Goal: Information Seeking & Learning: Learn about a topic

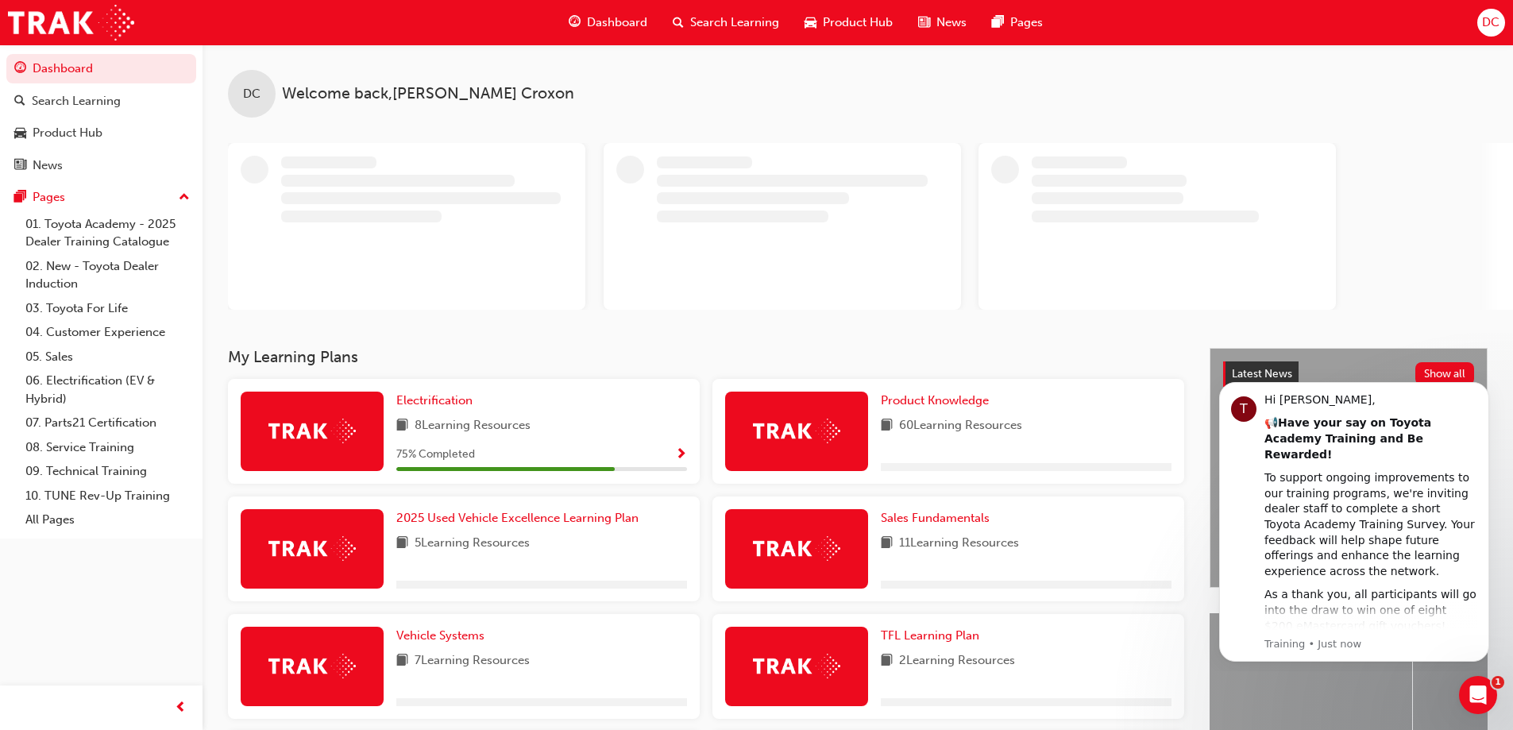
click at [714, 17] on span "Search Learning" at bounding box center [734, 23] width 89 height 18
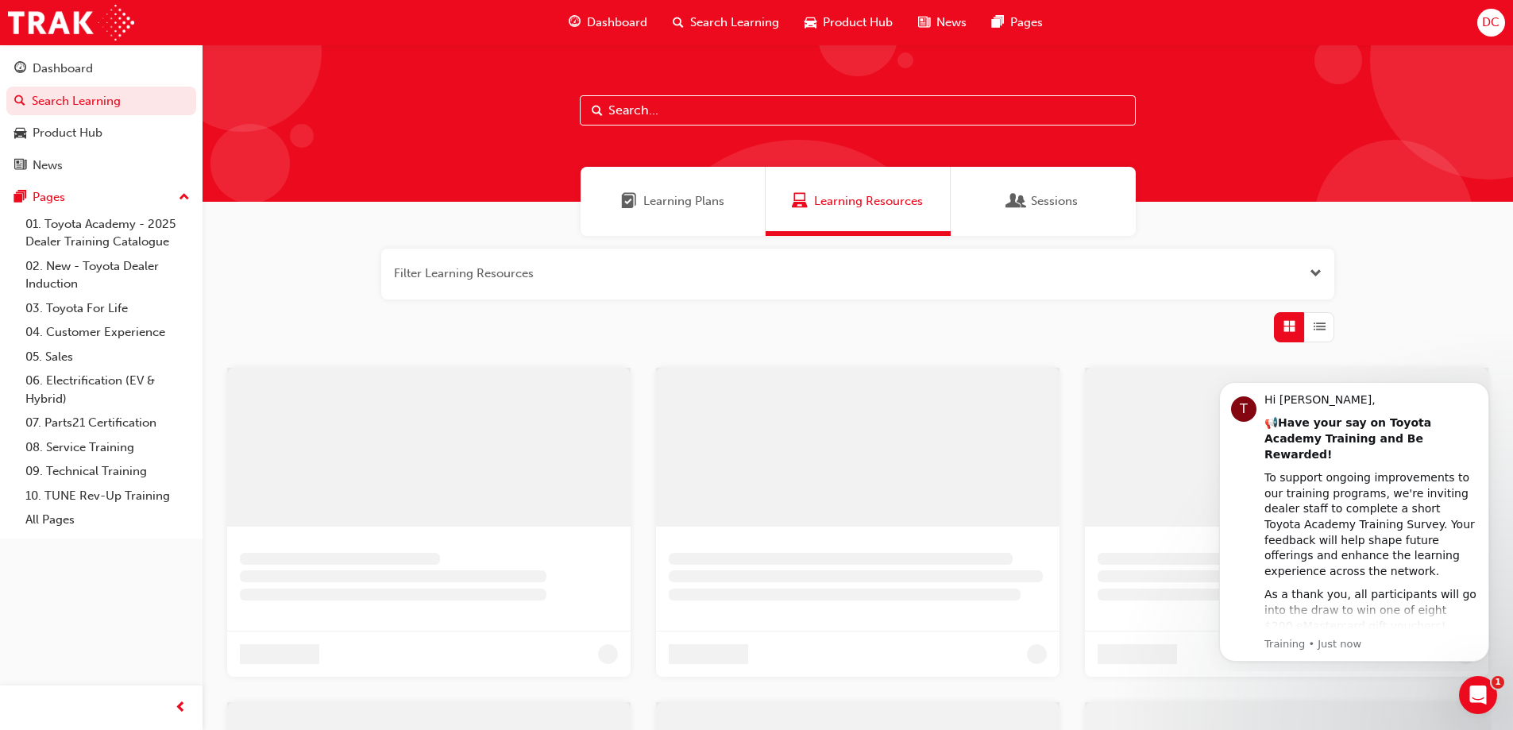
click at [671, 109] on input "text" at bounding box center [858, 110] width 556 height 30
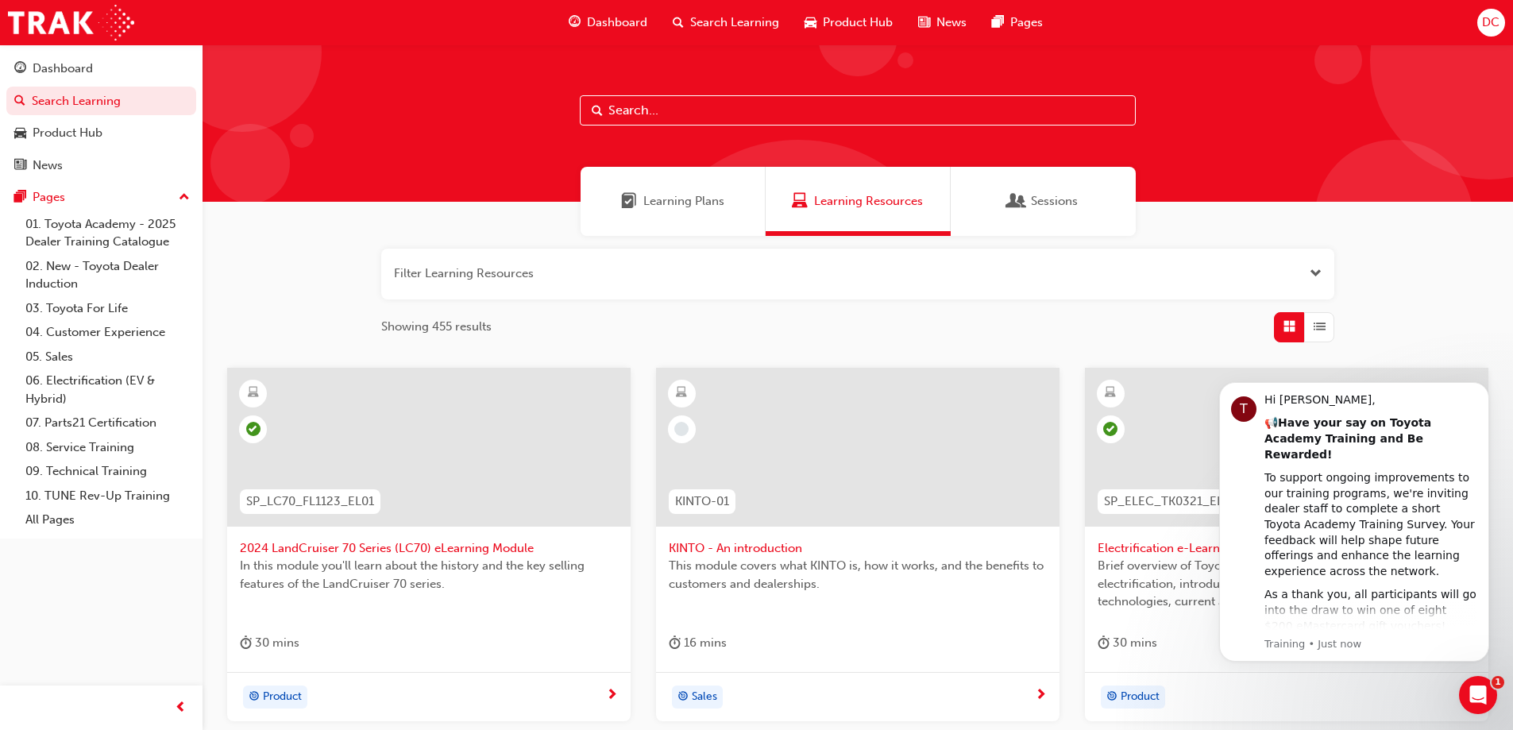
click at [633, 111] on input "text" at bounding box center [858, 110] width 556 height 30
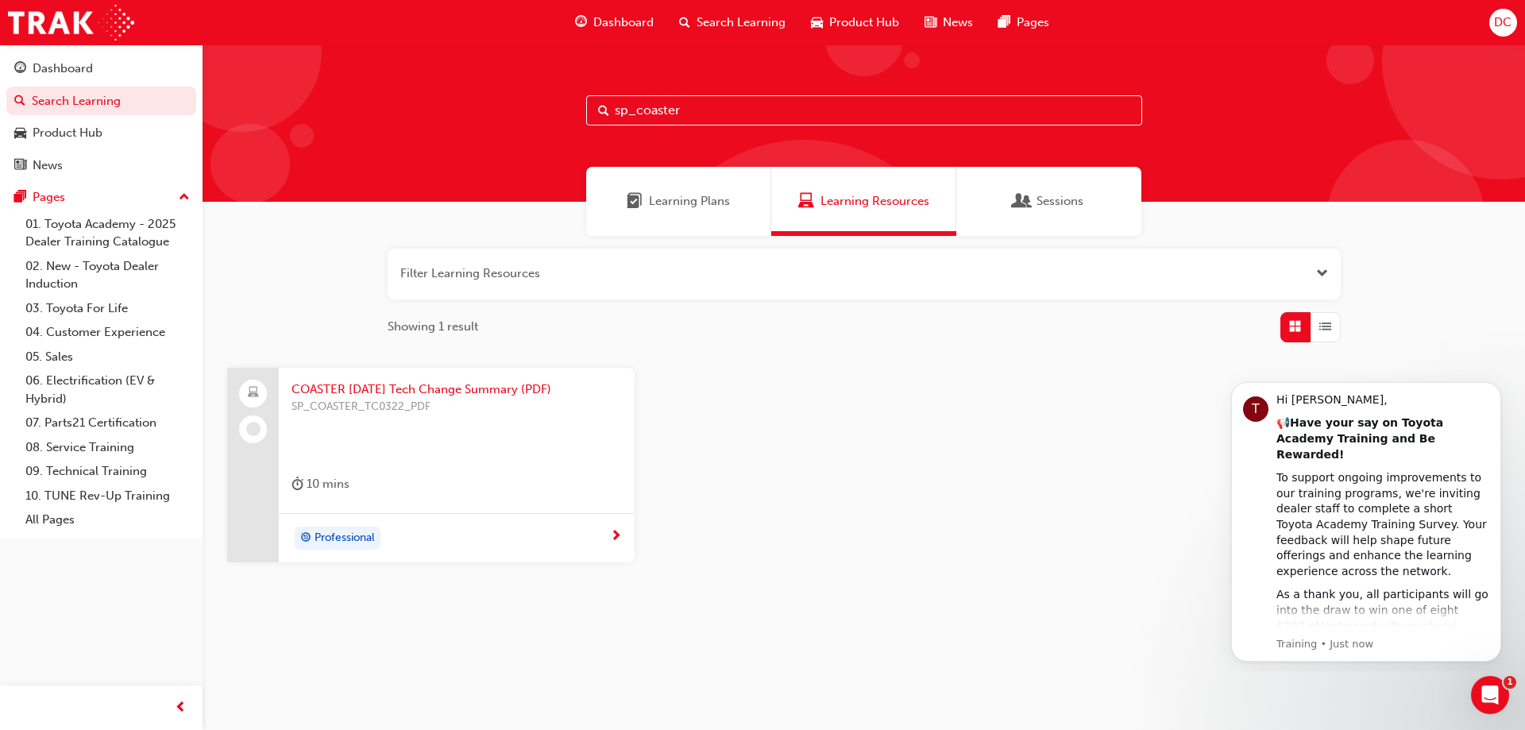
type input "sp_coaster"
click at [355, 388] on span "COASTER [DATE] Tech Change Summary (PDF)" at bounding box center [457, 390] width 331 height 18
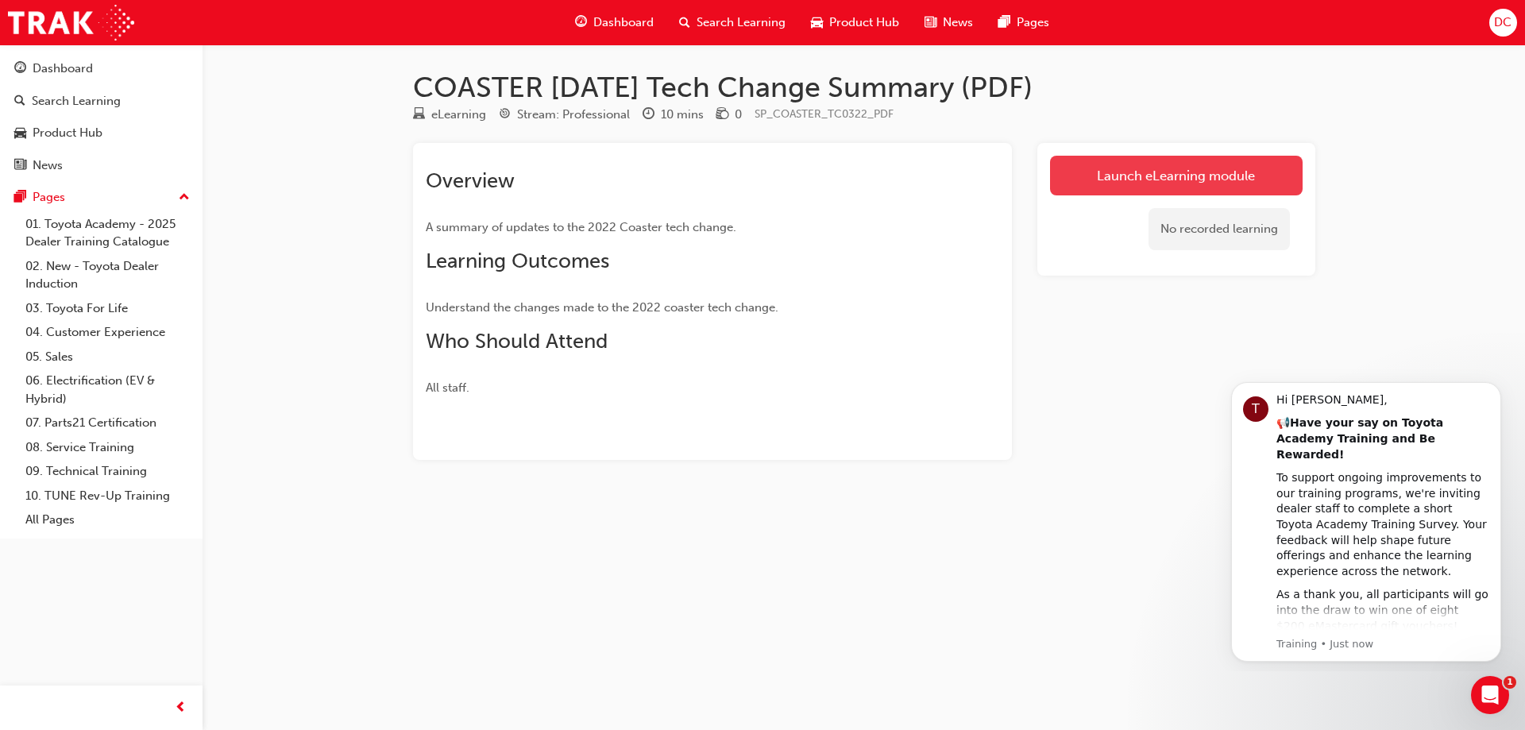
click at [1167, 173] on link "Launch eLearning module" at bounding box center [1176, 176] width 253 height 40
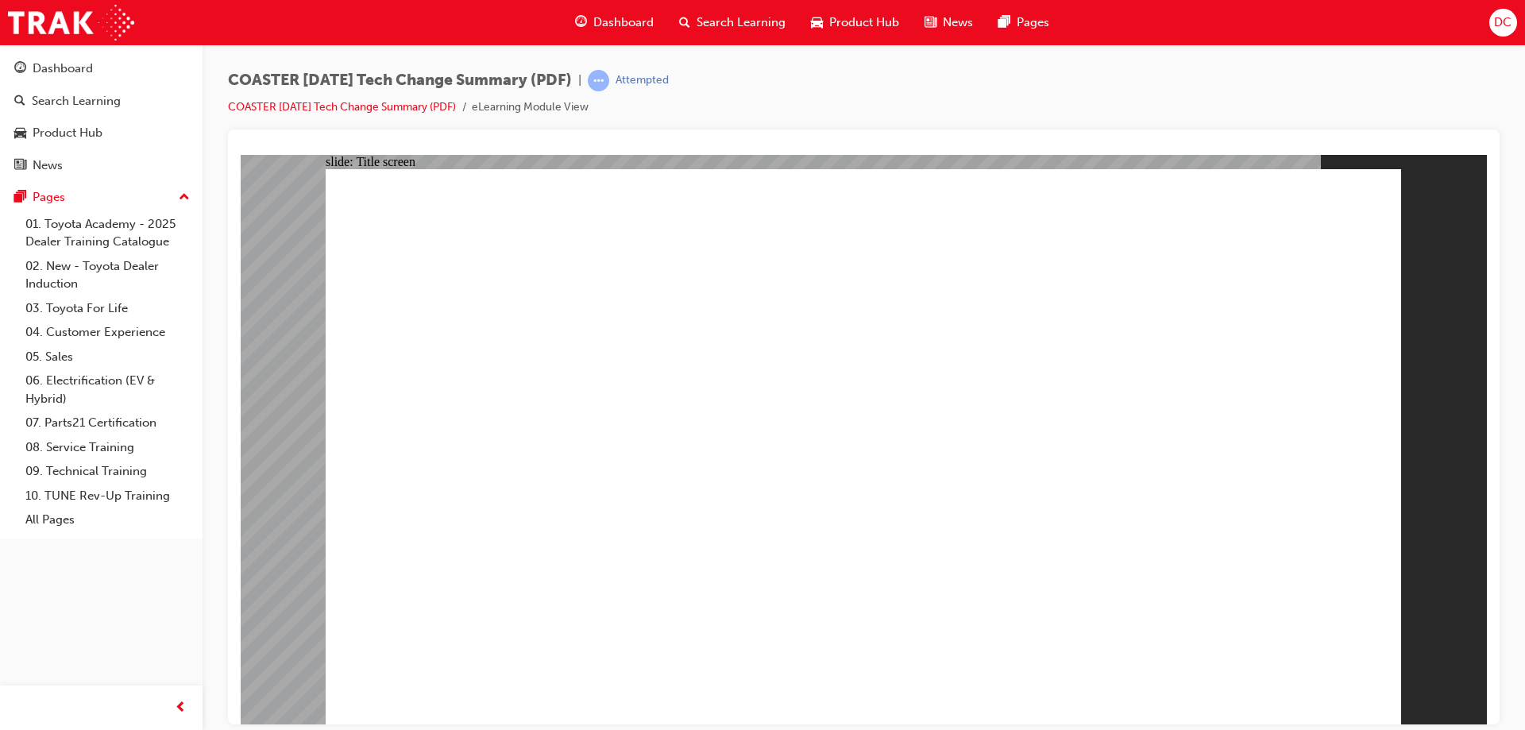
click at [707, 17] on span "Search Learning" at bounding box center [741, 23] width 89 height 18
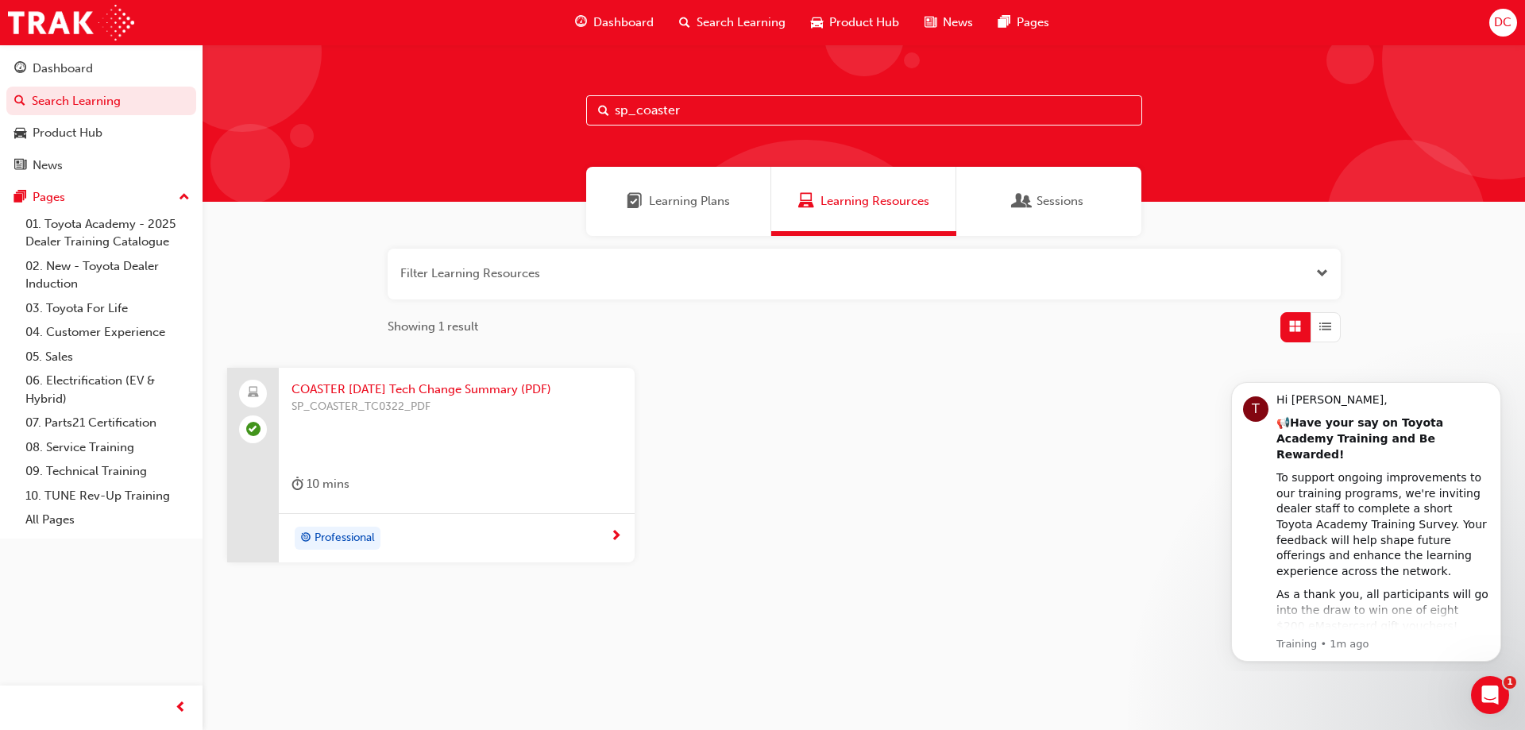
drag, startPoint x: 681, startPoint y: 108, endPoint x: 570, endPoint y: 115, distance: 111.5
click at [570, 115] on div "sp_coaster" at bounding box center [864, 122] width 1323 height 157
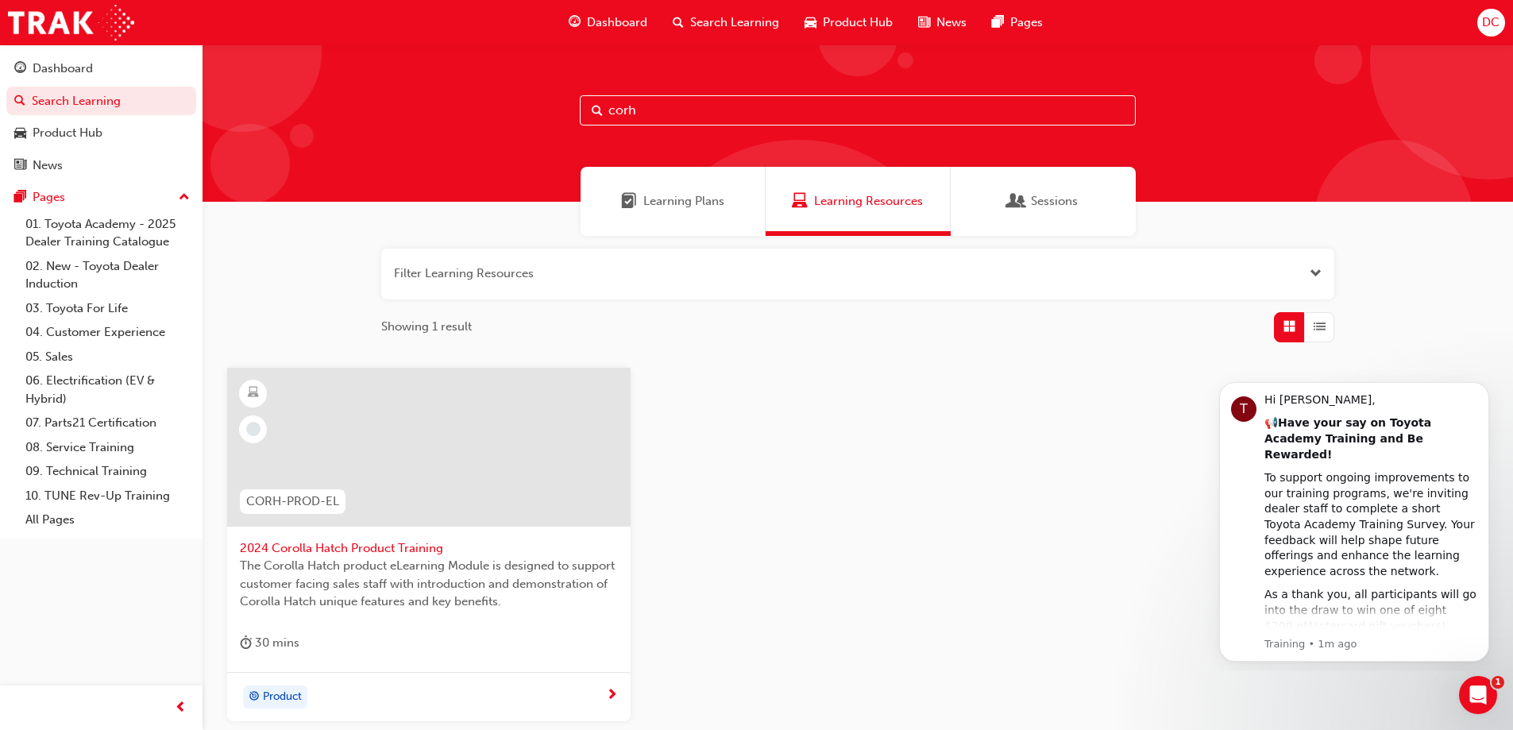
type input "corh"
click at [328, 547] on span "2024 Corolla Hatch Product Training" at bounding box center [429, 548] width 378 height 18
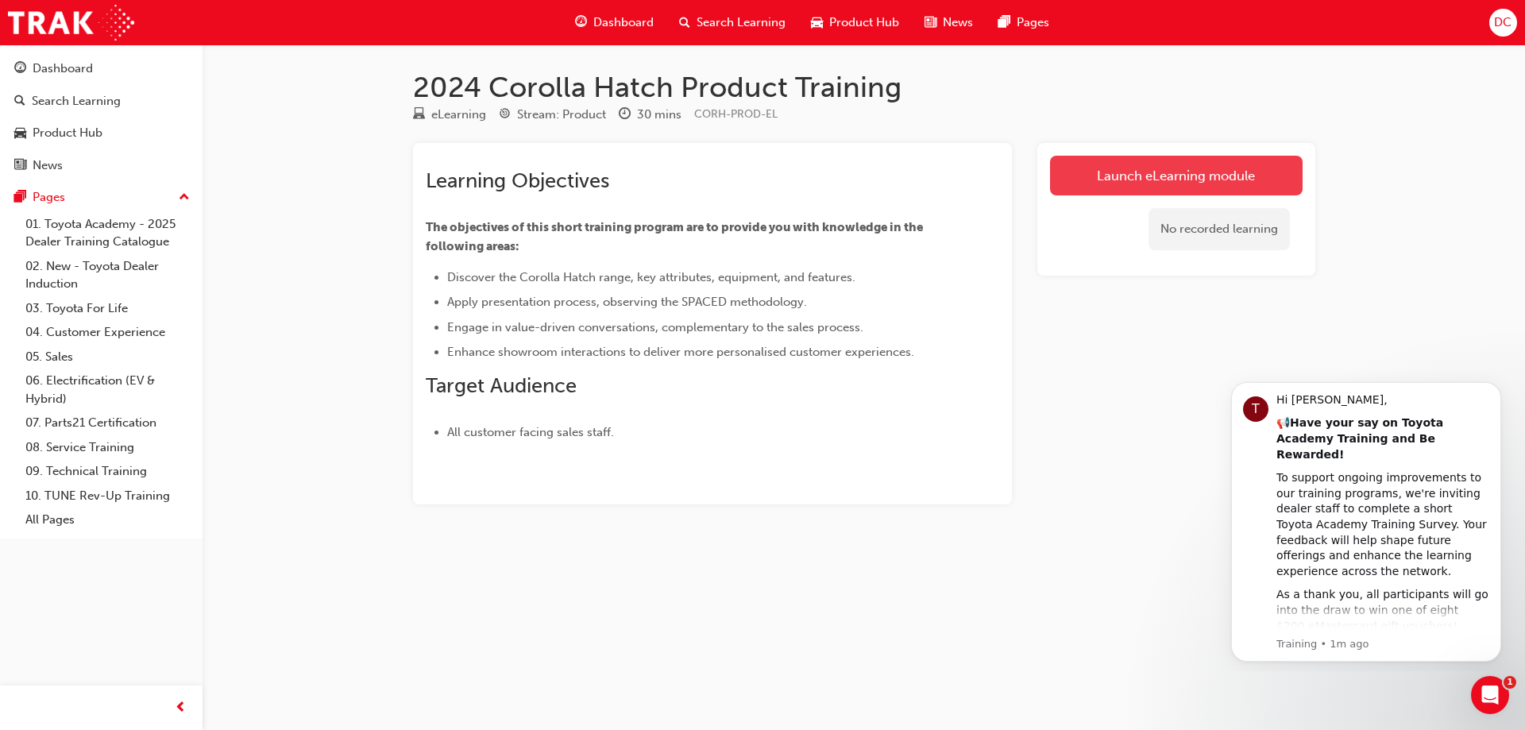
click at [1098, 173] on link "Launch eLearning module" at bounding box center [1176, 176] width 253 height 40
